Goal: Task Accomplishment & Management: Complete application form

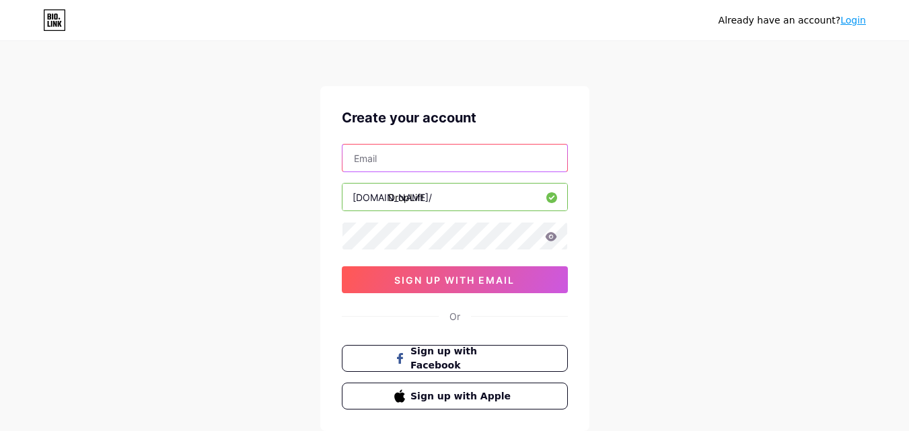
click at [439, 162] on input "text" at bounding box center [455, 158] width 225 height 27
paste input "[EMAIL_ADDRESS][DOMAIN_NAME]"
type input "[EMAIL_ADDRESS][DOMAIN_NAME]"
drag, startPoint x: 439, startPoint y: 195, endPoint x: 381, endPoint y: 214, distance: 60.9
click at [381, 214] on div "[EMAIL_ADDRESS][DOMAIN_NAME] [DOMAIN_NAME]/ DropLift 0cAFcWeA6bJVCoDJe_ppo6rEzy…" at bounding box center [455, 218] width 226 height 149
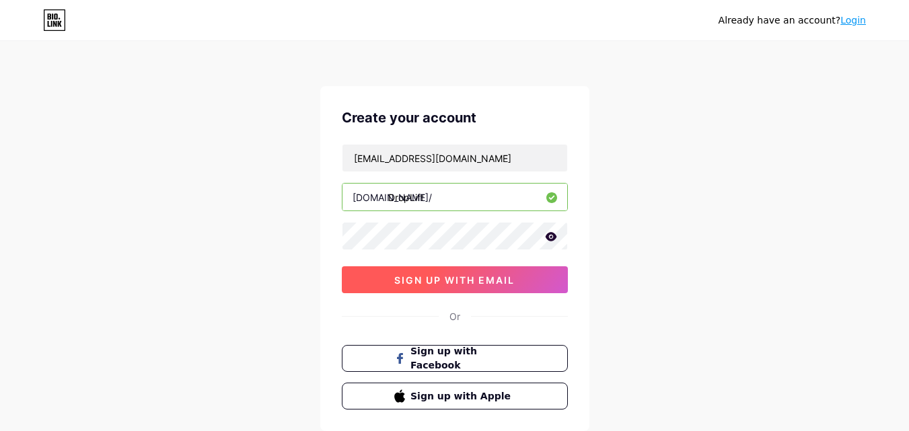
click at [455, 281] on span "sign up with email" at bounding box center [454, 280] width 120 height 11
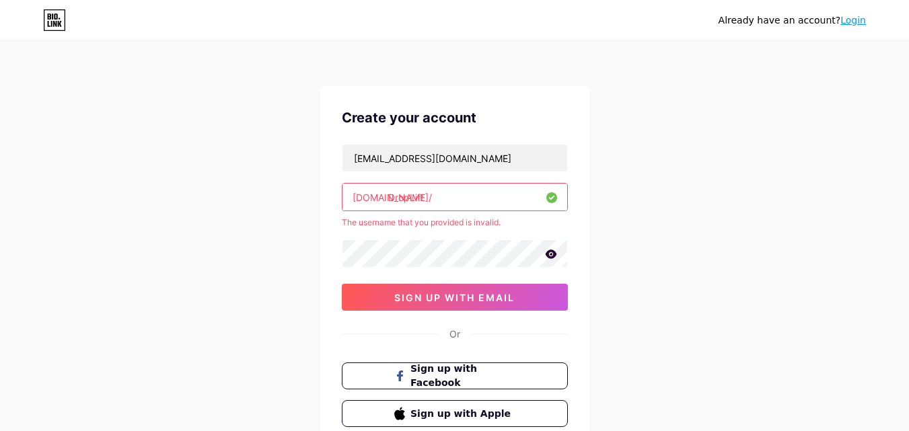
click at [667, 234] on div "Already have an account? Login Create your account [EMAIL_ADDRESS][DOMAIN_NAME]…" at bounding box center [454, 266] width 909 height 532
click at [426, 198] on input "DropLift" at bounding box center [455, 197] width 225 height 27
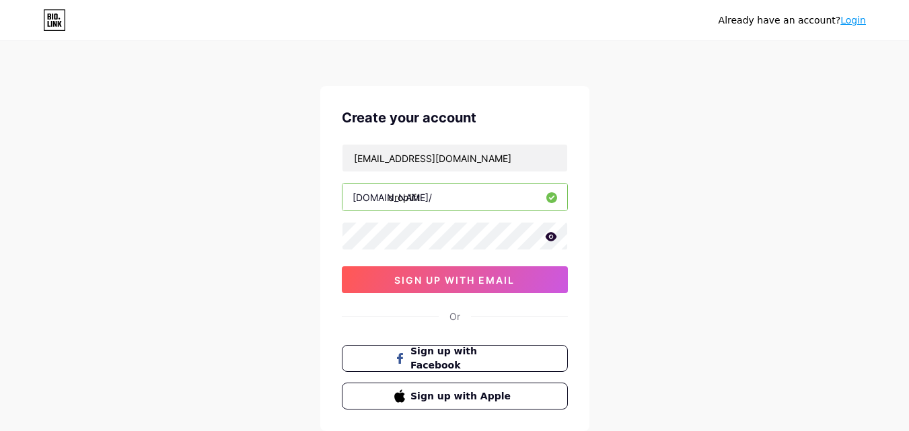
type input "droplift"
click at [552, 234] on icon at bounding box center [550, 236] width 11 height 9
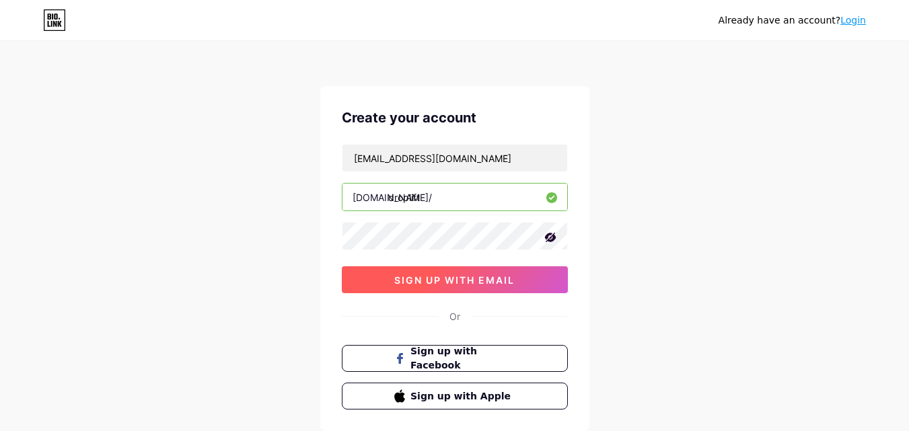
click at [443, 280] on span "sign up with email" at bounding box center [454, 280] width 120 height 11
